Goal: Transaction & Acquisition: Download file/media

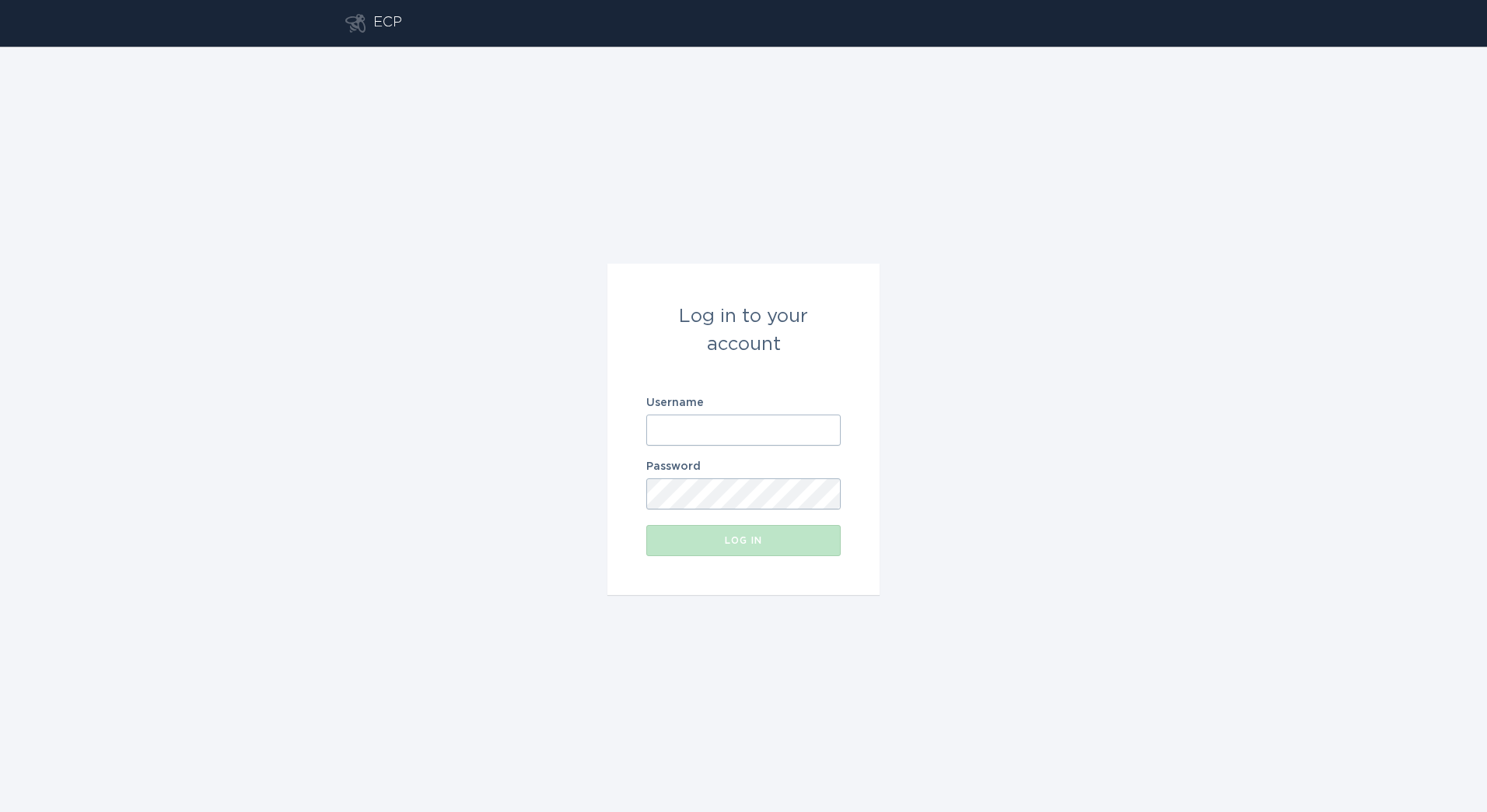
drag, startPoint x: 793, startPoint y: 425, endPoint x: 888, endPoint y: 422, distance: 95.0
click at [792, 425] on input "Username" at bounding box center [743, 430] width 194 height 31
paste input "[PERSON_NAME][EMAIL_ADDRESS][DOMAIN_NAME]"
type input "[PERSON_NAME][EMAIL_ADDRESS][DOMAIN_NAME]"
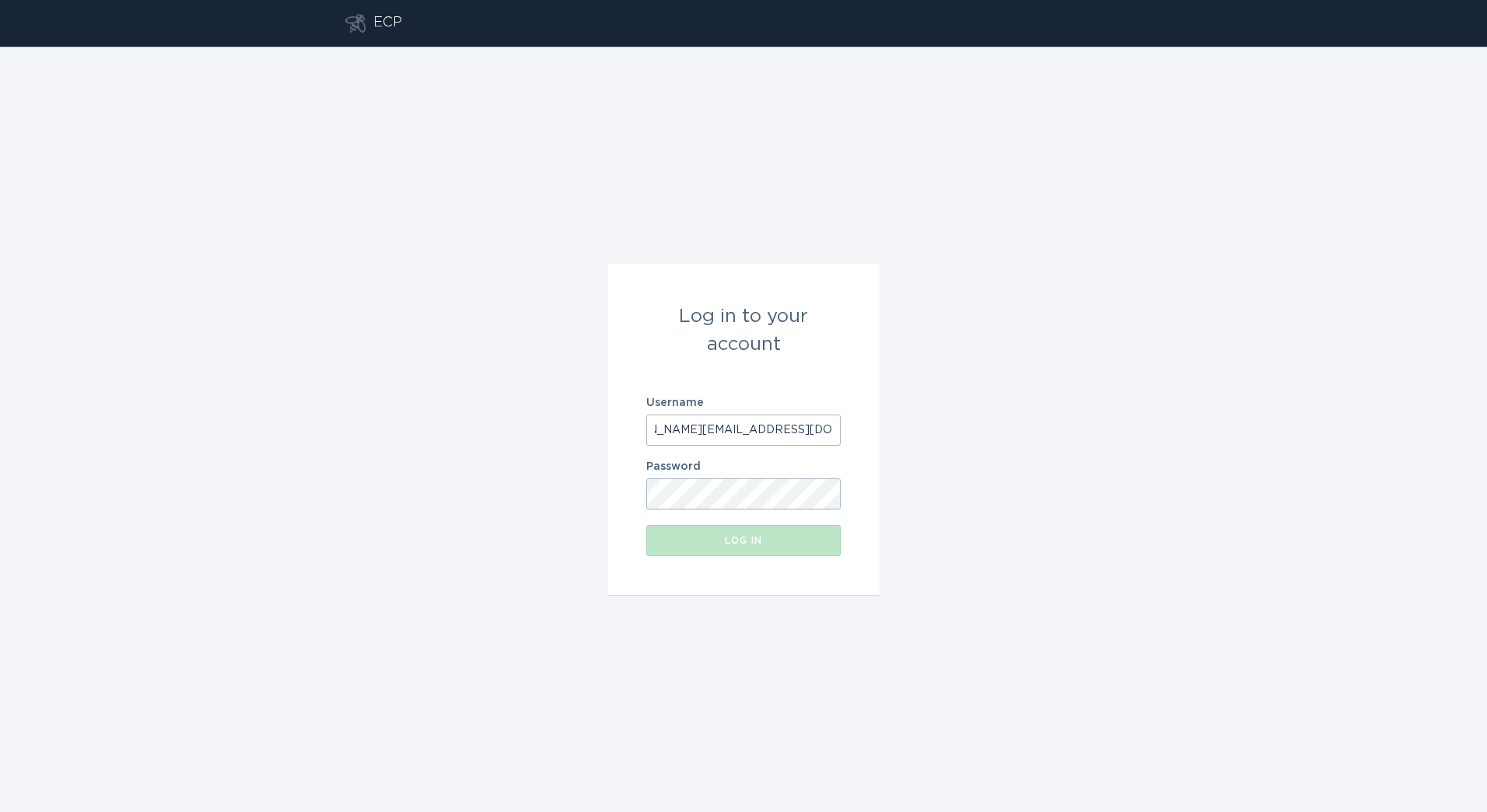
scroll to position [0, 0]
click at [720, 528] on button "Log in" at bounding box center [743, 540] width 194 height 31
drag, startPoint x: 473, startPoint y: 256, endPoint x: 467, endPoint y: 248, distance: 10.0
click at [469, 251] on div "Log in to your account Username [PERSON_NAME][EMAIL_ADDRESS][DOMAIN_NAME] Passw…" at bounding box center [743, 429] width 1487 height 765
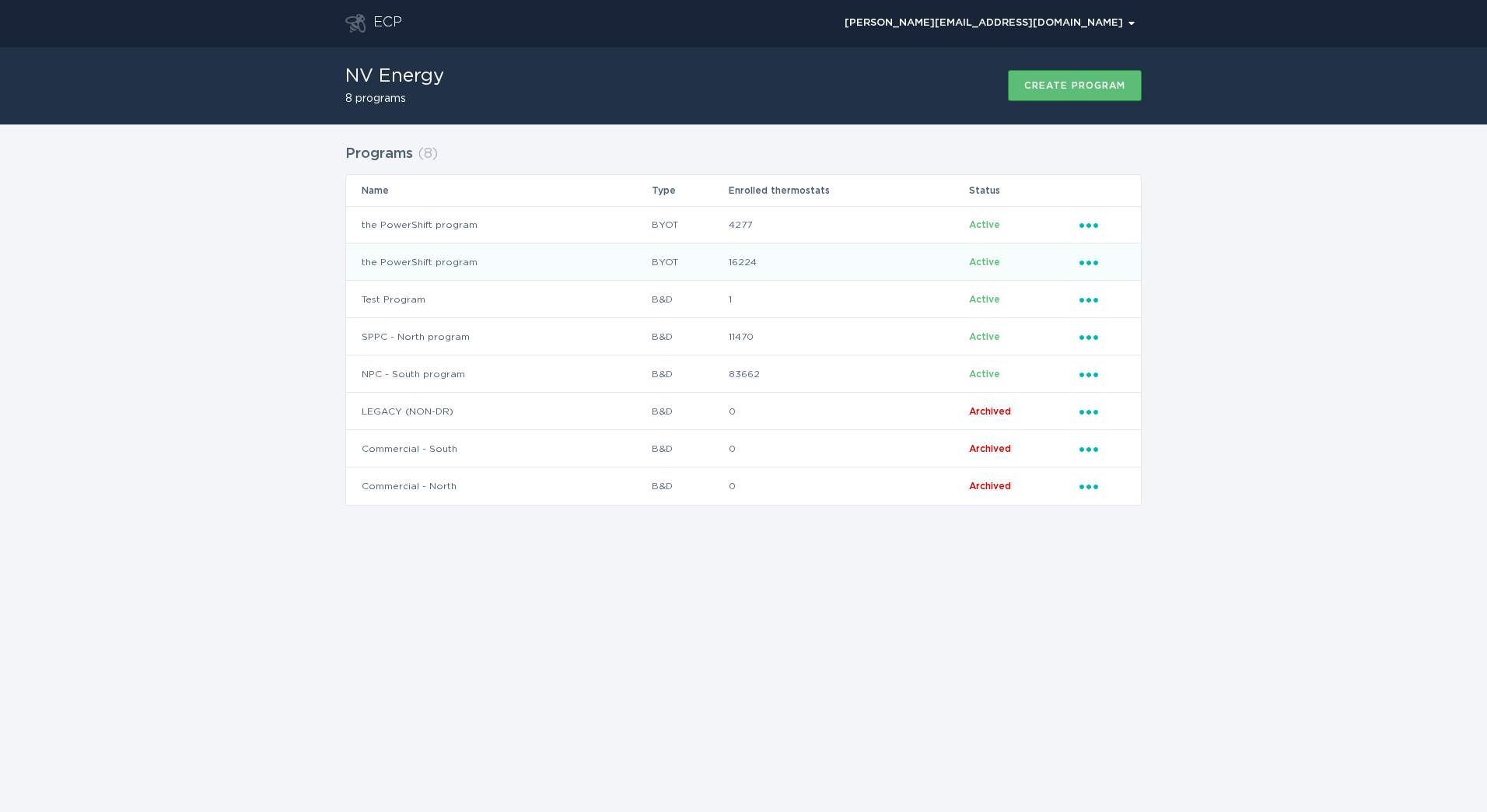
click at [890, 267] on td "16224" at bounding box center [848, 262] width 240 height 37
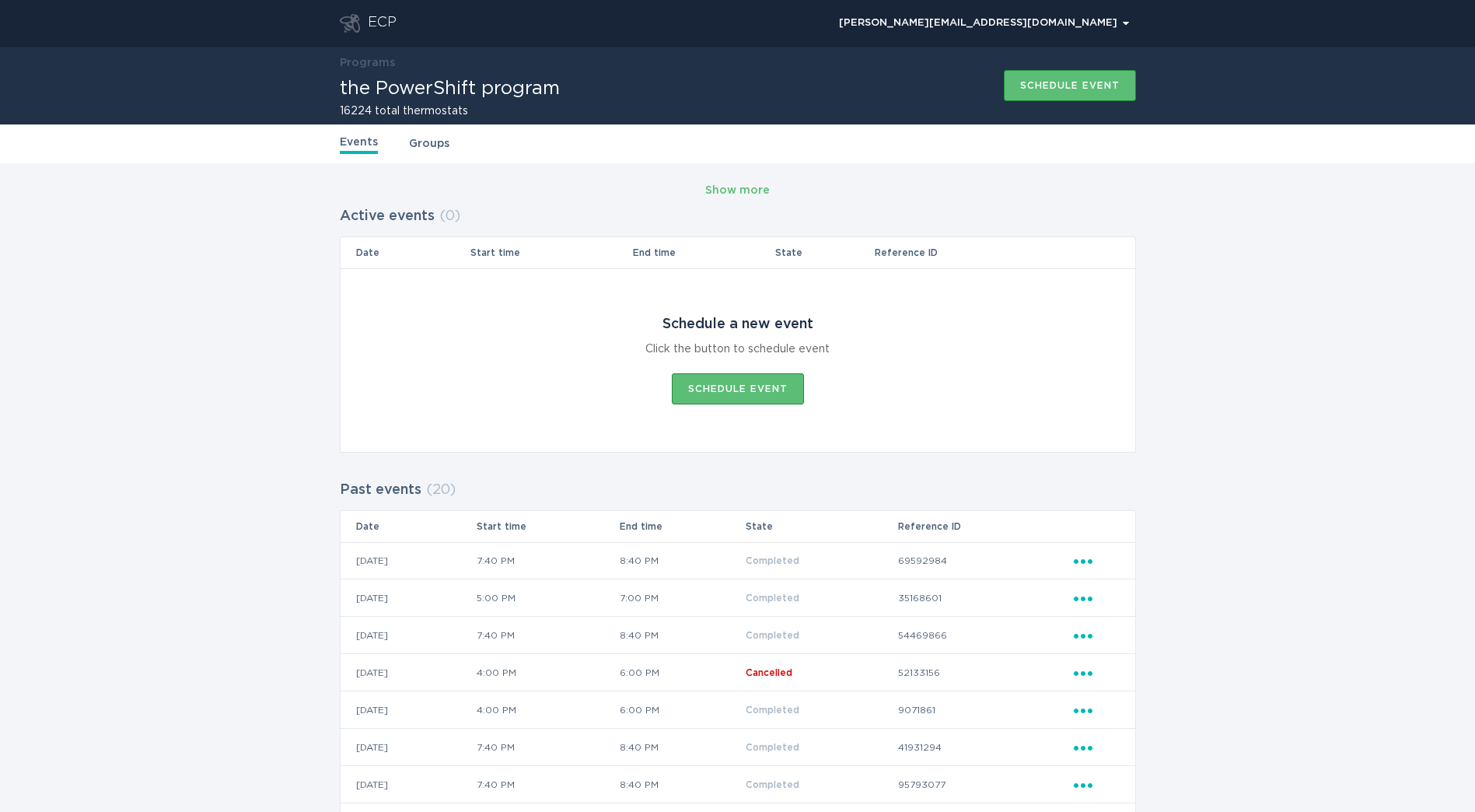
click at [431, 146] on link "Groups" at bounding box center [429, 144] width 41 height 17
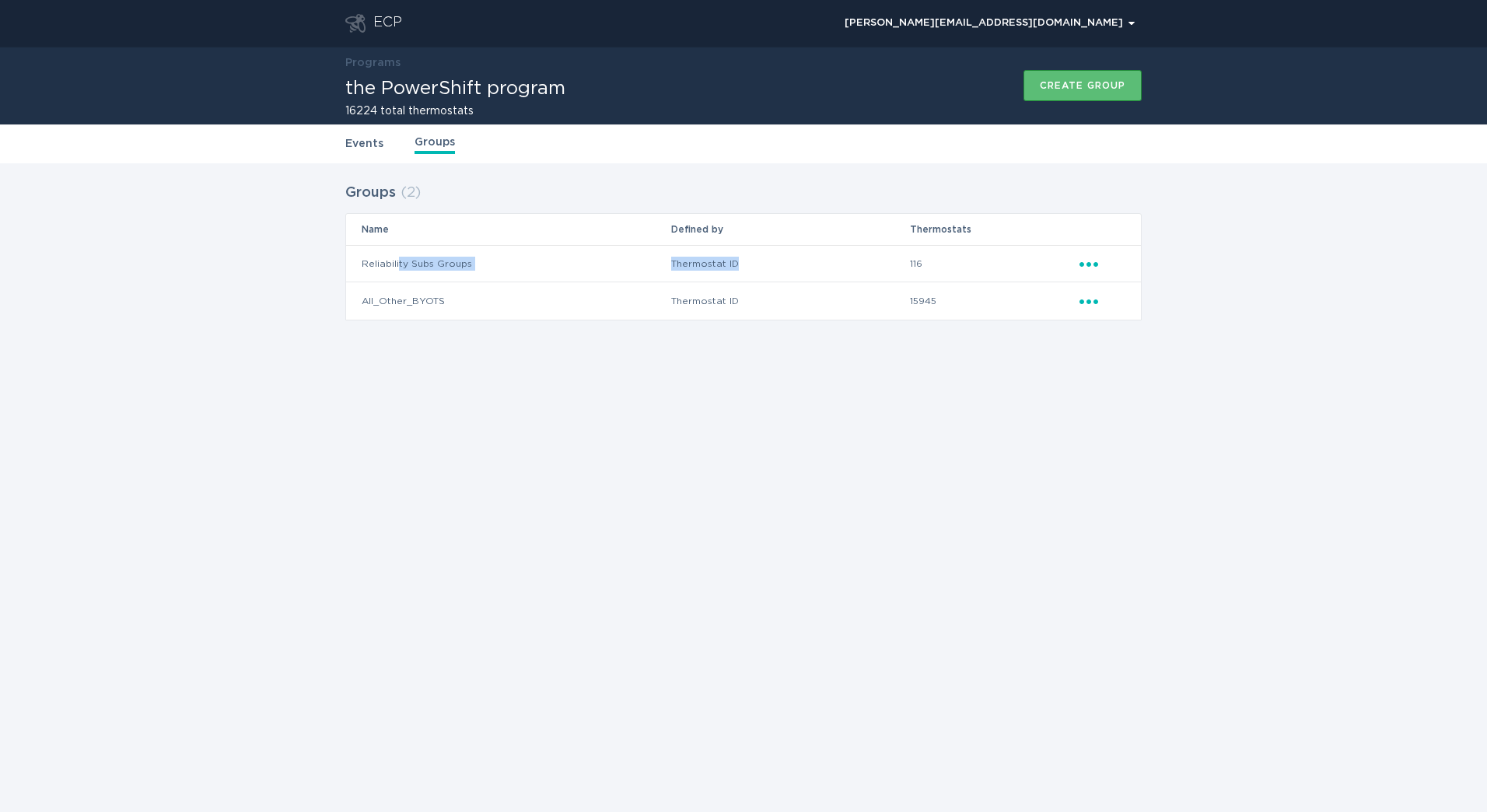
drag, startPoint x: 398, startPoint y: 268, endPoint x: 753, endPoint y: 264, distance: 355.0
click at [753, 264] on tr "Reliability Subs Groups Thermostat ID 116 Ellipsis" at bounding box center [743, 263] width 795 height 37
click at [937, 283] on td "15945" at bounding box center [994, 301] width 169 height 37
click at [1091, 264] on icon "Ellipsis" at bounding box center [1090, 261] width 22 height 13
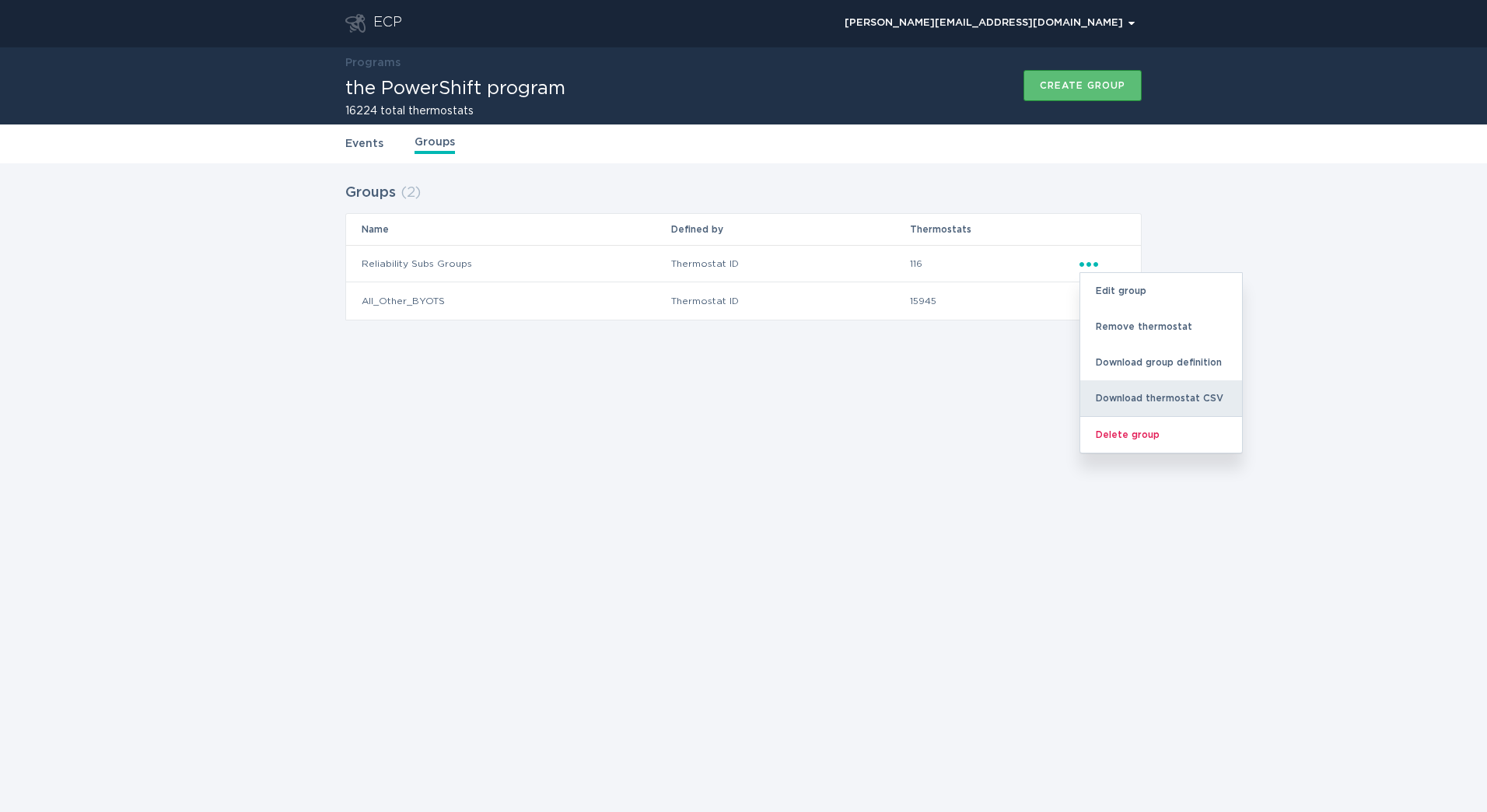
click at [1153, 401] on div "Download thermostat CSV" at bounding box center [1160, 397] width 162 height 35
